Goal: Task Accomplishment & Management: Complete application form

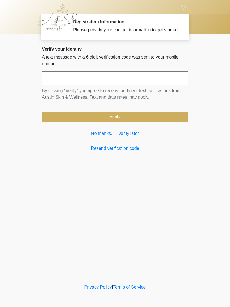
click at [121, 137] on link "No thanks, I'll verify later" at bounding box center [115, 133] width 146 height 7
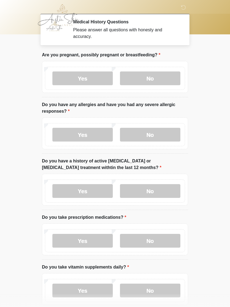
click at [151, 83] on label "No" at bounding box center [150, 79] width 60 height 14
click at [85, 135] on label "Yes" at bounding box center [82, 135] width 60 height 14
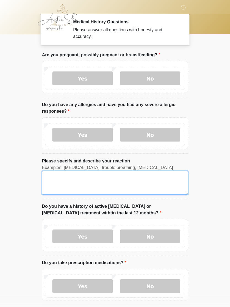
click at [163, 184] on textarea "Please specify and describe your reaction" at bounding box center [115, 183] width 146 height 24
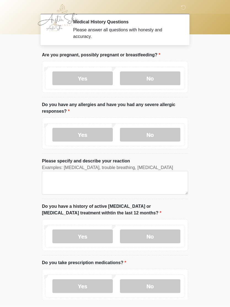
click at [205, 172] on body "‎ ‎ Medical History Questions Please answer all questions with honesty and accu…" at bounding box center [115, 153] width 230 height 307
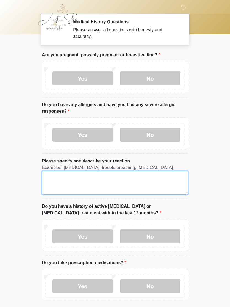
click at [69, 189] on textarea "Please specify and describe your reaction" at bounding box center [115, 183] width 146 height 24
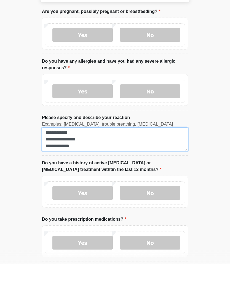
type textarea "**********"
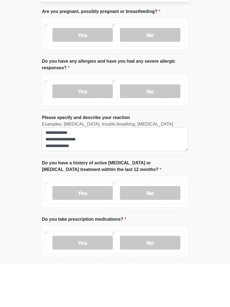
click at [154, 230] on label "No" at bounding box center [150, 237] width 60 height 14
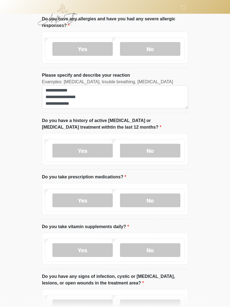
scroll to position [86, 0]
click at [87, 202] on label "Yes" at bounding box center [82, 201] width 60 height 14
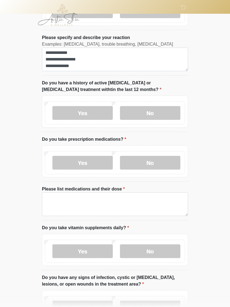
scroll to position [124, 0]
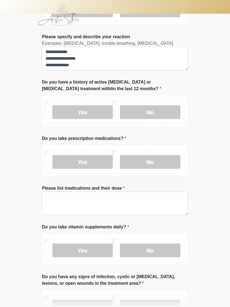
click at [95, 248] on label "Yes" at bounding box center [82, 251] width 60 height 14
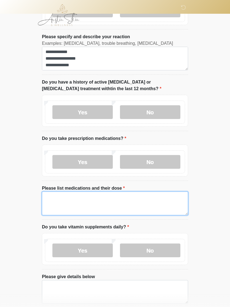
click at [86, 201] on textarea "Please list medications and their dose" at bounding box center [115, 204] width 146 height 24
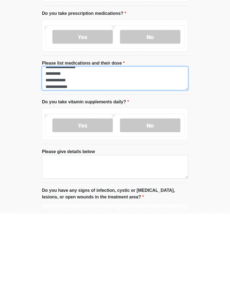
scroll to position [156, 0]
type textarea "**********"
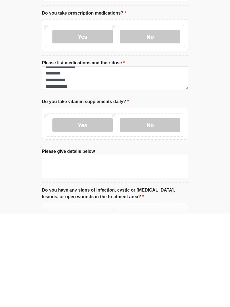
click at [81, 212] on label "Yes" at bounding box center [82, 219] width 60 height 14
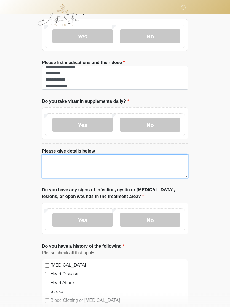
click at [82, 166] on textarea "Please give details below" at bounding box center [115, 167] width 146 height 24
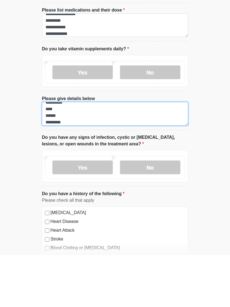
type textarea "**********"
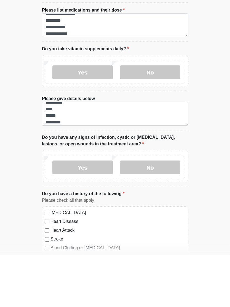
click at [160, 213] on label "No" at bounding box center [150, 220] width 60 height 14
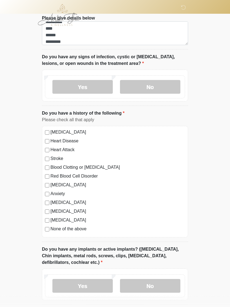
scroll to position [384, 0]
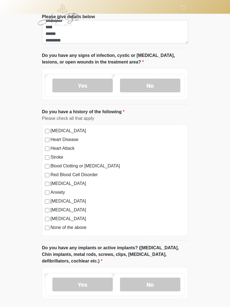
click at [46, 204] on div "High Blood Pressure Heart Disease Heart Attack Stroke Blood Clotting or Bleedin…" at bounding box center [115, 181] width 146 height 112
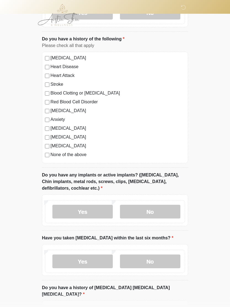
scroll to position [458, 0]
click at [88, 214] on label "Yes" at bounding box center [82, 212] width 60 height 14
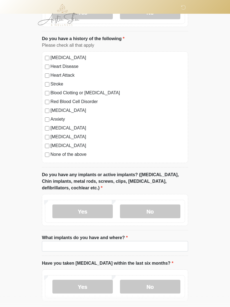
scroll to position [458, 0]
click at [104, 250] on input "What implants do you have and where?" at bounding box center [115, 246] width 146 height 10
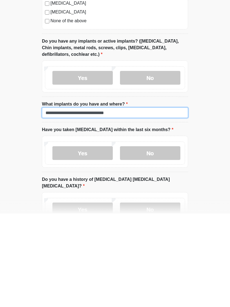
type input "**********"
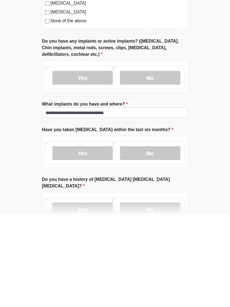
click at [157, 240] on label "No" at bounding box center [150, 247] width 60 height 14
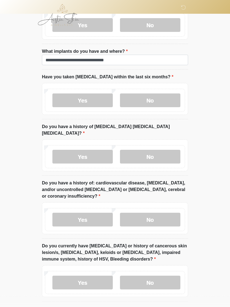
scroll to position [645, 0]
click at [156, 150] on label "No" at bounding box center [150, 157] width 60 height 14
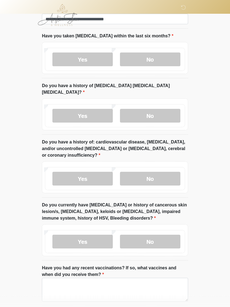
scroll to position [686, 0]
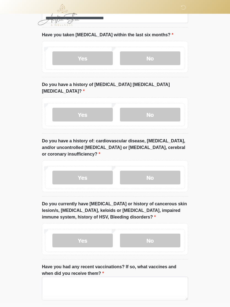
click at [84, 171] on label "Yes" at bounding box center [82, 178] width 60 height 14
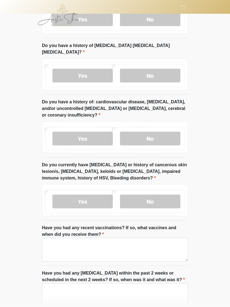
scroll to position [729, 0]
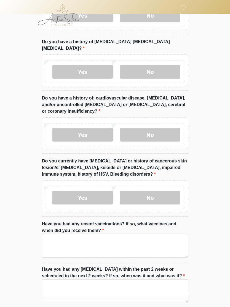
click at [159, 191] on label "No" at bounding box center [150, 198] width 60 height 14
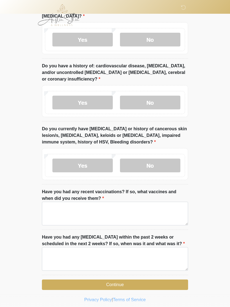
scroll to position [763, 0]
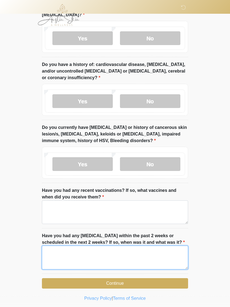
click at [81, 252] on textarea "Have you had any dental procedures within the past 2 weeks or scheduled in the …" at bounding box center [115, 258] width 146 height 24
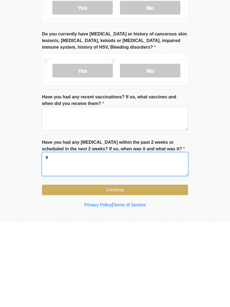
scroll to position [772, 0]
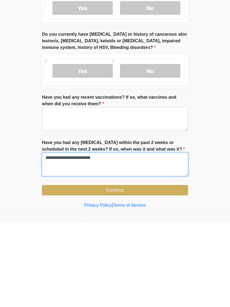
type textarea "**********"
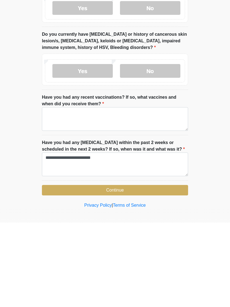
click at [143, 270] on button "Continue" at bounding box center [115, 275] width 146 height 10
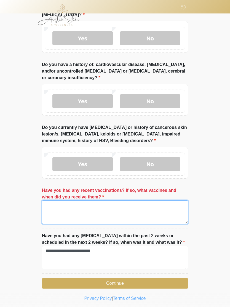
click at [135, 204] on textarea "Have you had any recent vaccinations? If so, what vaccines and when did you rec…" at bounding box center [115, 213] width 146 height 24
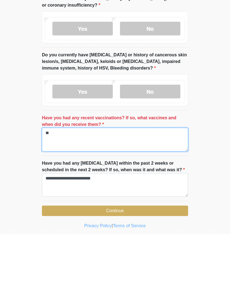
scroll to position [772, 0]
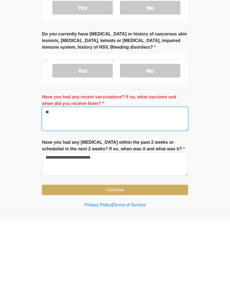
type textarea "**"
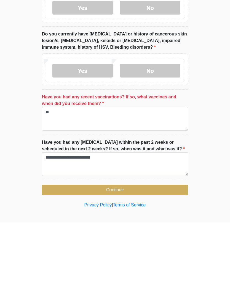
click at [128, 270] on button "Continue" at bounding box center [115, 275] width 146 height 10
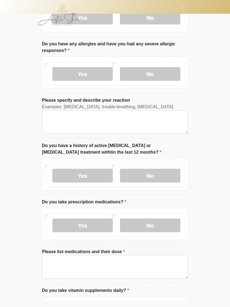
scroll to position [0, 0]
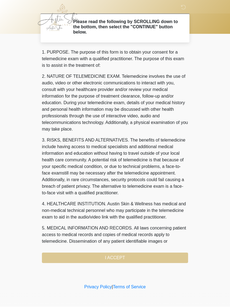
click at [143, 254] on div "1. PURPOSE. The purpose of this form is to obtain your consent for a telemedici…" at bounding box center [115, 156] width 146 height 214
click at [153, 261] on div "1. PURPOSE. The purpose of this form is to obtain your consent for a telemedici…" at bounding box center [115, 156] width 146 height 214
click at [150, 259] on div "1. PURPOSE. The purpose of this form is to obtain your consent for a telemedici…" at bounding box center [115, 156] width 146 height 214
click at [138, 256] on div "1. PURPOSE. The purpose of this form is to obtain your consent for a telemedici…" at bounding box center [115, 156] width 146 height 214
click at [155, 258] on div "1. PURPOSE. The purpose of this form is to obtain your consent for a telemedici…" at bounding box center [115, 156] width 146 height 214
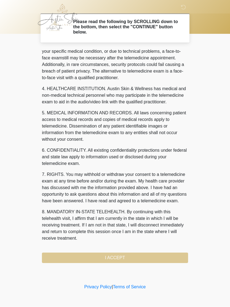
scroll to position [135, 0]
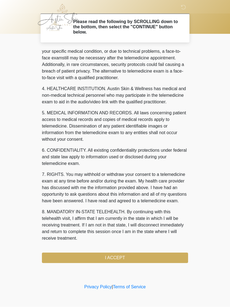
click at [129, 260] on button "I ACCEPT" at bounding box center [115, 258] width 146 height 10
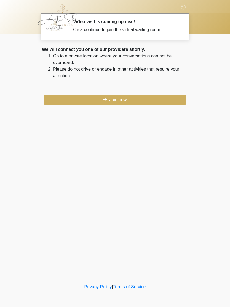
click at [143, 101] on button "Join now" at bounding box center [114, 100] width 141 height 10
